Goal: Task Accomplishment & Management: Use online tool/utility

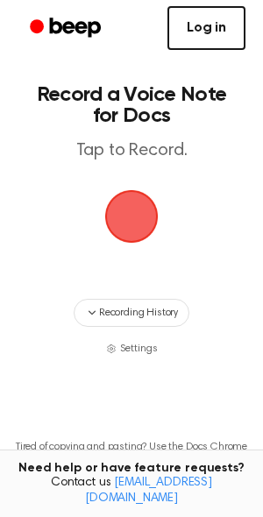
click at [211, 41] on link "Log in" at bounding box center [206, 28] width 78 height 44
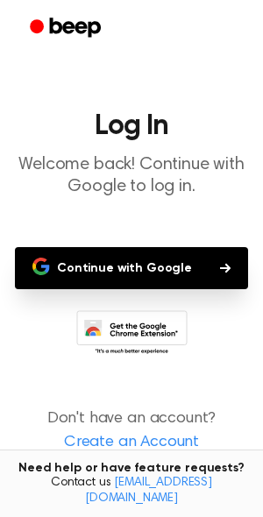
click at [158, 268] on button "Continue with Google" at bounding box center [131, 268] width 233 height 42
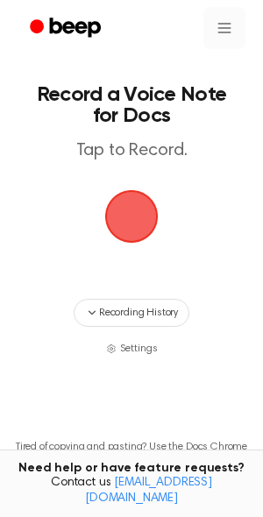
click at [224, 19] on html "Record a Voice Note for Docs Tap to Record. Recording History Settings Tired of…" at bounding box center [131, 317] width 263 height 634
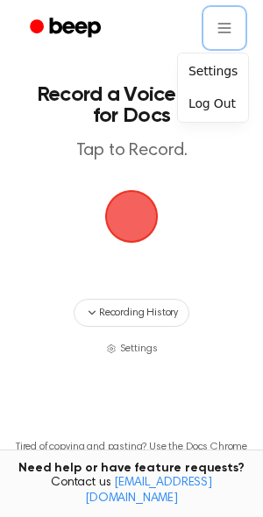
click at [216, 204] on html "Record a Voice Note for Docs Tap to Record. Recording History Settings Tired of…" at bounding box center [131, 317] width 263 height 634
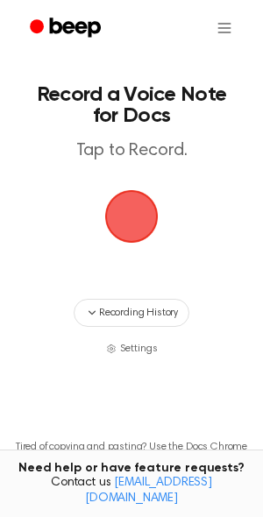
click at [118, 221] on span "button" at bounding box center [131, 216] width 68 height 68
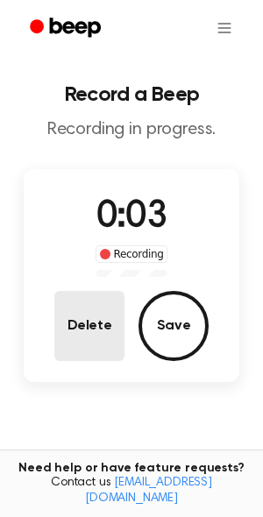
click at [93, 322] on button "Delete" at bounding box center [89, 326] width 70 height 70
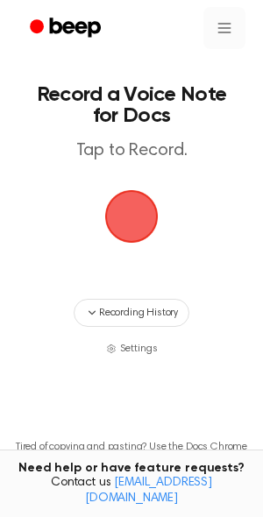
click at [224, 35] on html "Record a Voice Note for Docs Tap to Record. Recording History Settings Tired of…" at bounding box center [131, 317] width 263 height 634
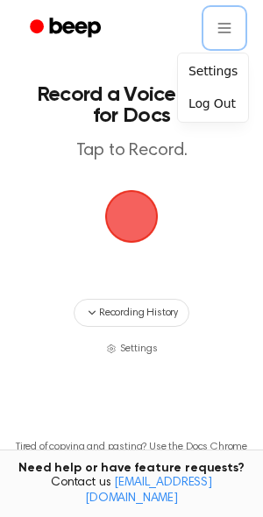
click at [132, 225] on html "Record a Voice Note for Docs Tap to Record. Recording History Settings Tired of…" at bounding box center [131, 317] width 263 height 634
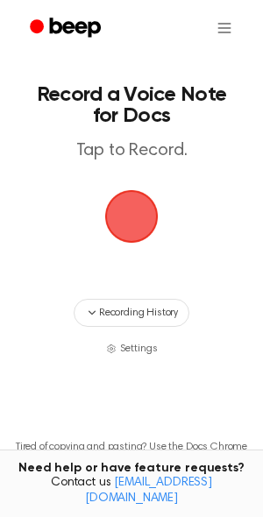
click at [132, 225] on span "button" at bounding box center [131, 216] width 98 height 98
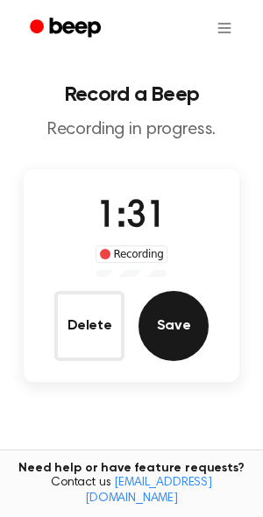
click at [185, 324] on button "Save" at bounding box center [174, 326] width 70 height 70
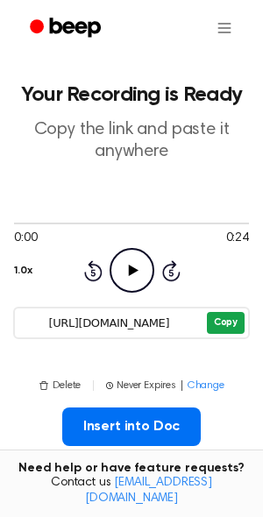
click at [216, 313] on button "Copy" at bounding box center [226, 323] width 38 height 22
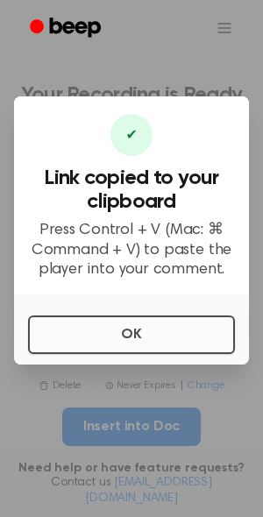
click at [137, 335] on button "OK" at bounding box center [131, 335] width 207 height 39
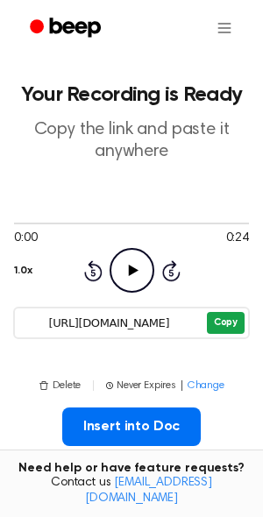
click at [239, 316] on button "Copy" at bounding box center [226, 323] width 38 height 22
